Goal: Information Seeking & Learning: Learn about a topic

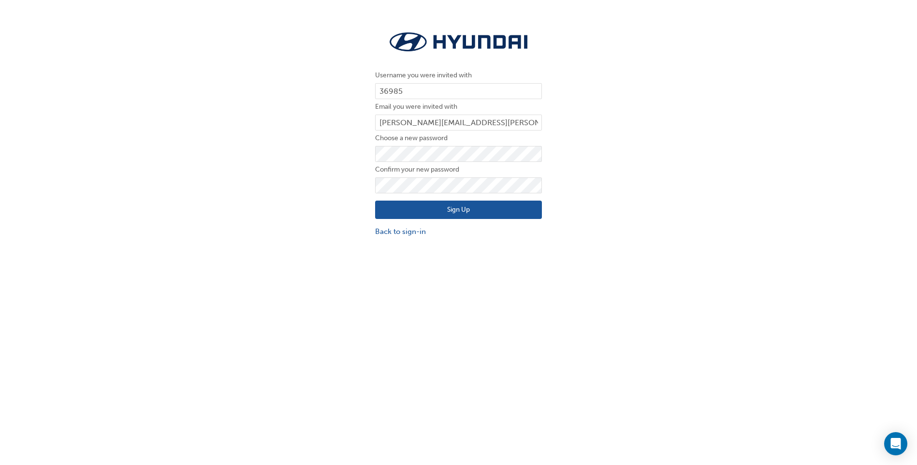
click at [631, 163] on div "Username you were invited with 36985 Email you were invited with ellie.odonnell…" at bounding box center [458, 133] width 917 height 222
click at [438, 205] on button "Sign Up" at bounding box center [458, 210] width 167 height 18
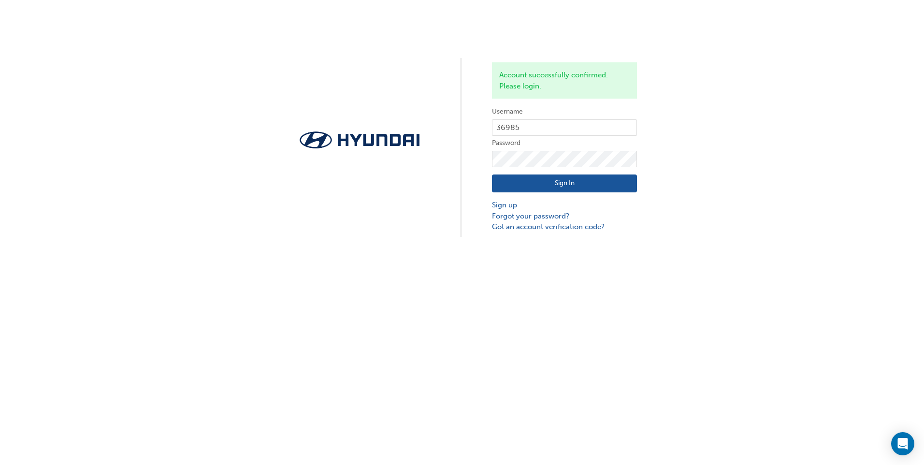
click at [542, 188] on button "Sign In" at bounding box center [564, 183] width 145 height 18
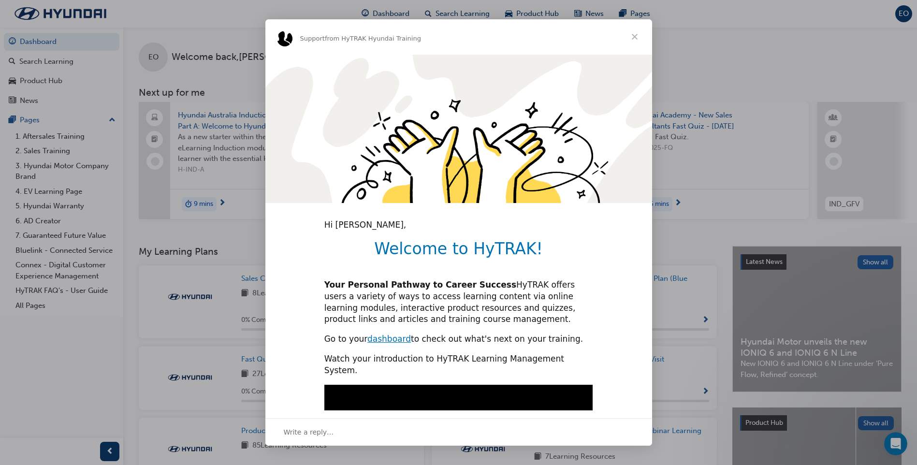
click at [387, 338] on link "dashboard" at bounding box center [388, 339] width 43 height 10
type input "476245"
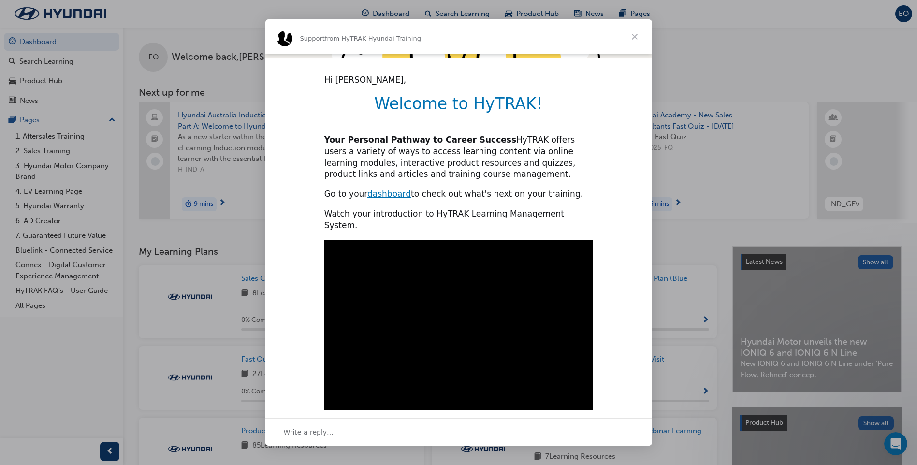
scroll to position [200, 0]
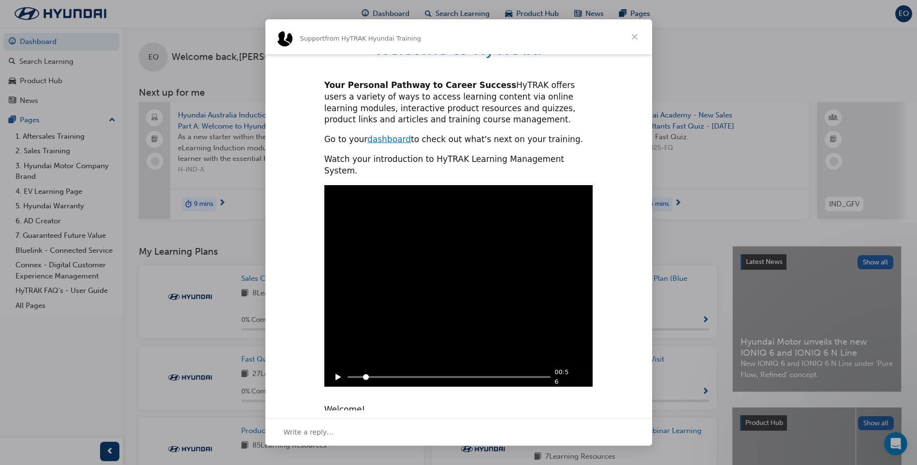
click at [637, 33] on span "Close" at bounding box center [634, 36] width 35 height 35
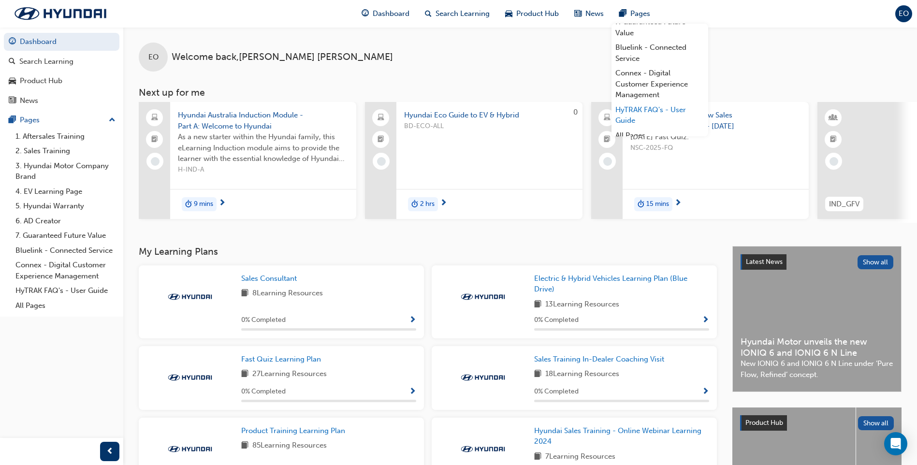
scroll to position [115, 0]
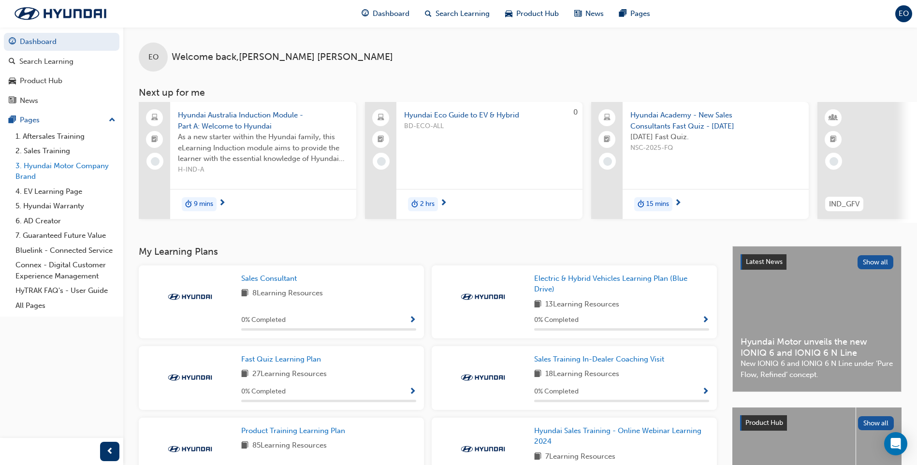
click at [54, 166] on link "3. Hyundai Motor Company Brand" at bounding box center [66, 171] width 108 height 26
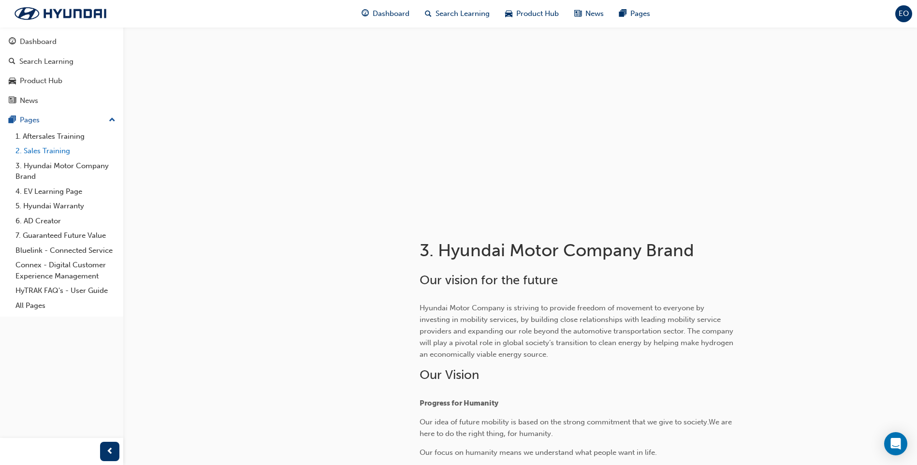
click at [53, 149] on link "2. Sales Training" at bounding box center [66, 150] width 108 height 15
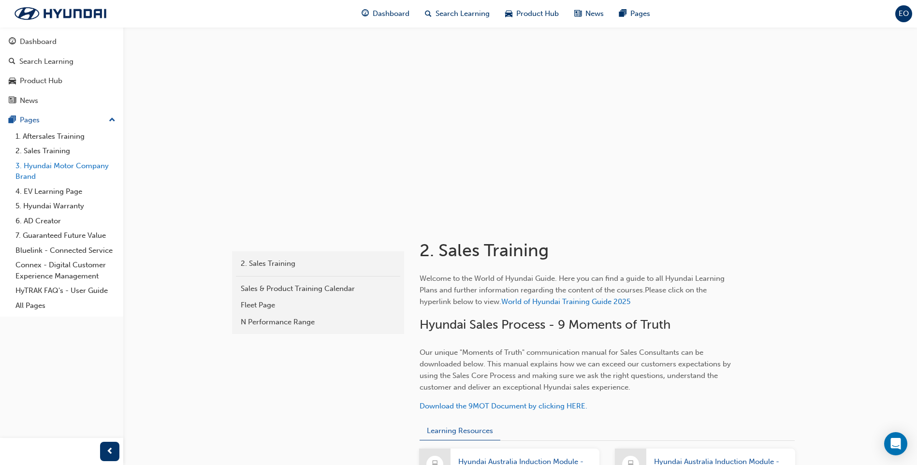
click at [94, 168] on link "3. Hyundai Motor Company Brand" at bounding box center [66, 171] width 108 height 26
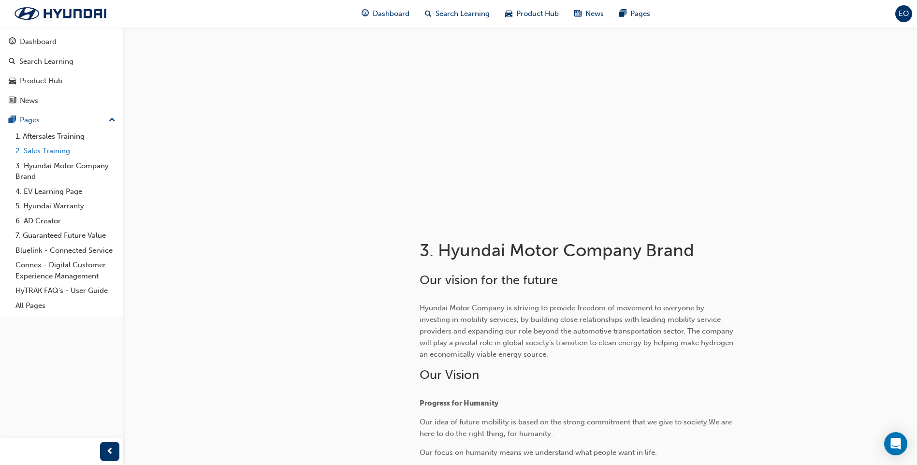
click at [66, 151] on link "2. Sales Training" at bounding box center [66, 150] width 108 height 15
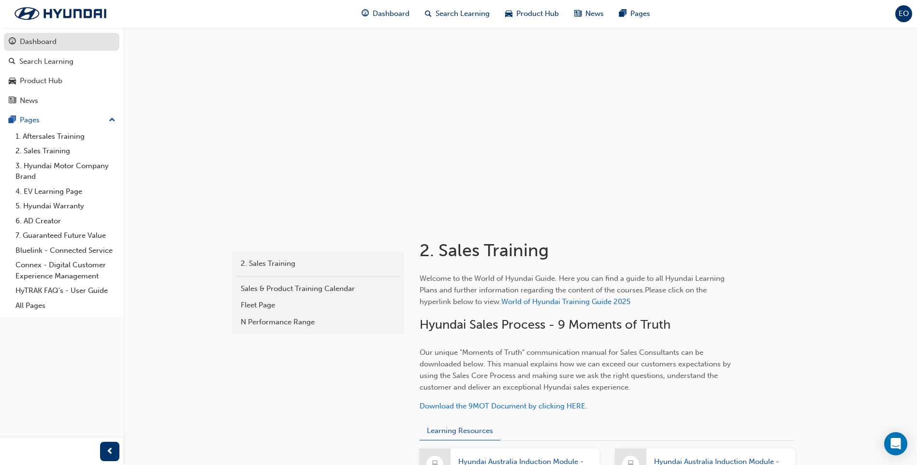
click at [35, 43] on div "Dashboard" at bounding box center [38, 41] width 37 height 11
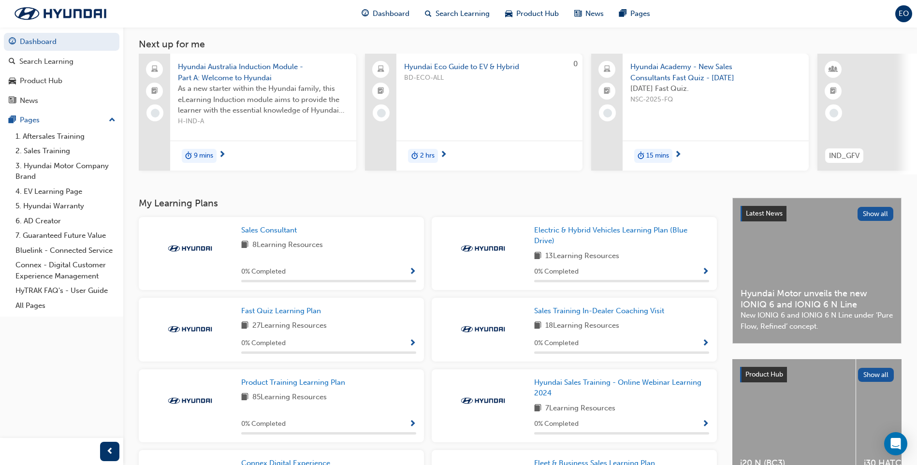
scroll to position [193, 0]
